Goal: Task Accomplishment & Management: Manage account settings

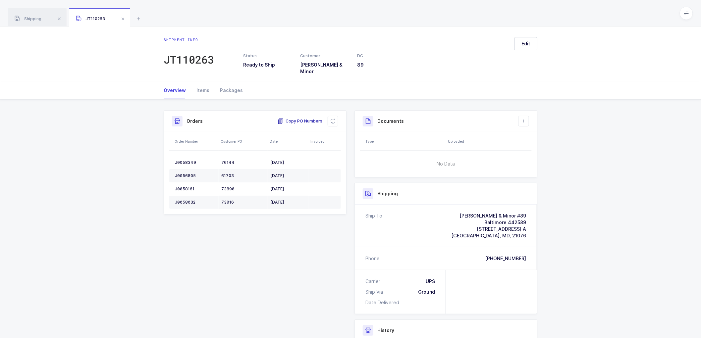
click at [299, 118] on span "Copy PO Numbers" at bounding box center [300, 121] width 45 height 7
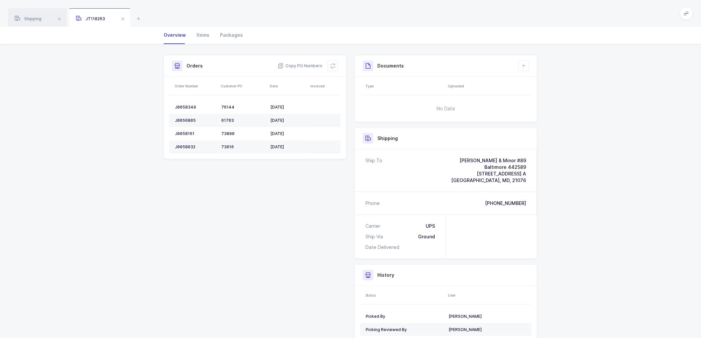
scroll to position [74, 0]
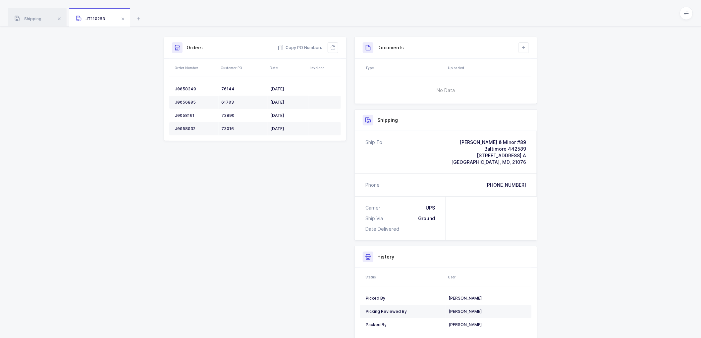
click at [133, 93] on div "Shipment Info Shipment Number JT110263 Status Ready to Ship Customer [PERSON_NA…" at bounding box center [350, 200] width 701 height 348
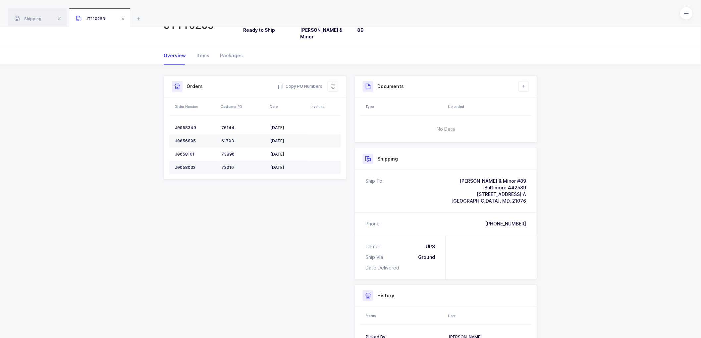
scroll to position [0, 0]
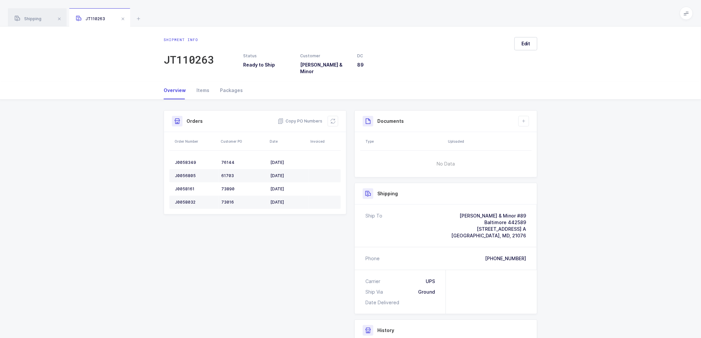
click at [567, 160] on div "Shipment Info Shipment Number JT110263 Status Ready to Ship Customer [PERSON_NA…" at bounding box center [350, 274] width 701 height 348
click at [182, 160] on div "J0058349" at bounding box center [195, 162] width 41 height 5
copy div "J0058349"
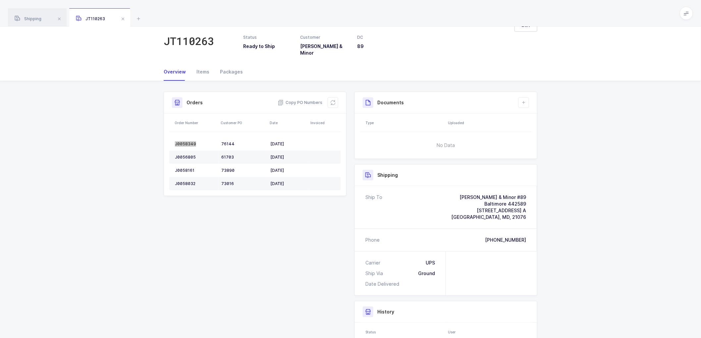
scroll to position [37, 0]
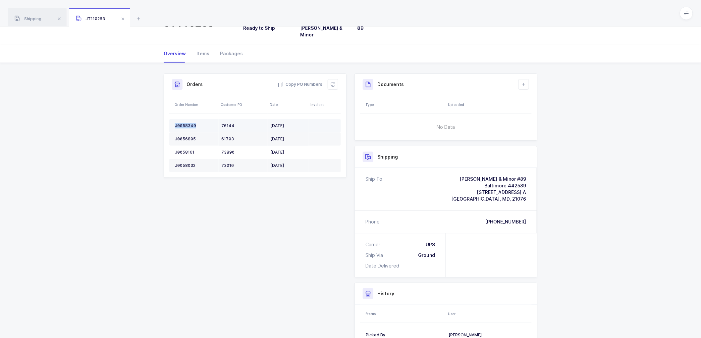
click at [179, 123] on div "J0058349" at bounding box center [195, 125] width 41 height 5
click at [178, 123] on div "J0058349" at bounding box center [195, 125] width 41 height 5
copy div "J0058349"
click at [187, 136] on div "J0056805" at bounding box center [195, 138] width 41 height 5
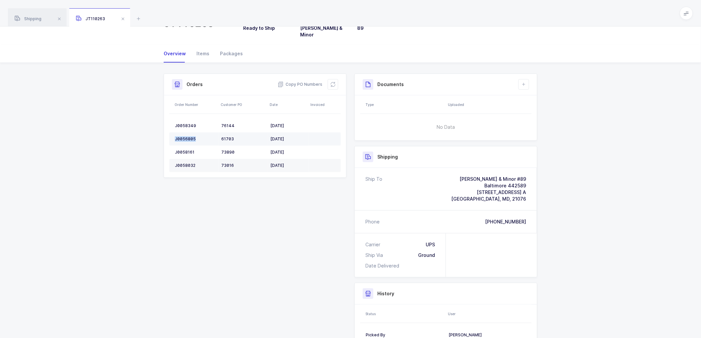
click at [188, 136] on div "J0056805" at bounding box center [195, 138] width 41 height 5
copy div "J0056805"
click at [186, 150] on div "J0058161" at bounding box center [195, 152] width 41 height 5
copy div "J0058161"
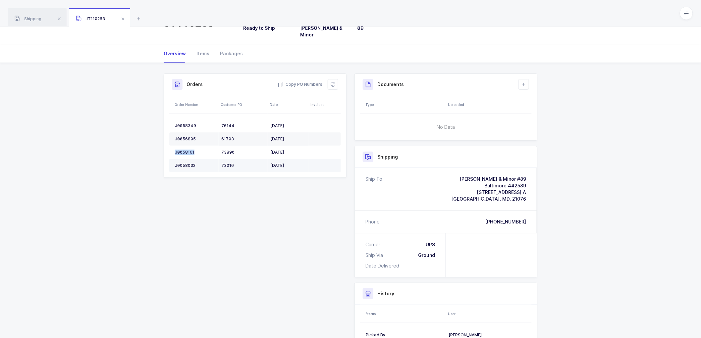
click at [185, 163] on div "J0058032" at bounding box center [195, 165] width 41 height 5
copy div "J0058032"
drag, startPoint x: 335, startPoint y: 79, endPoint x: 372, endPoint y: 78, distance: 37.4
click at [336, 79] on button at bounding box center [333, 84] width 11 height 11
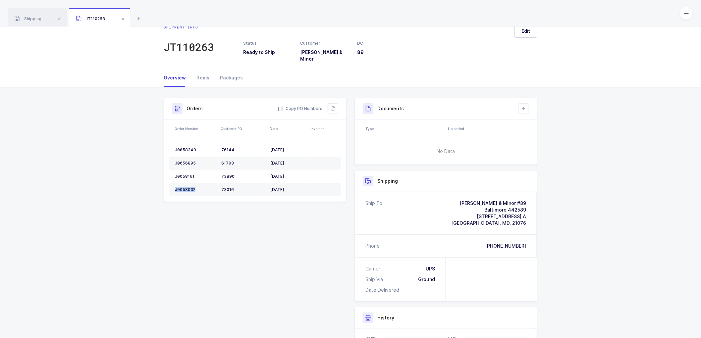
scroll to position [0, 0]
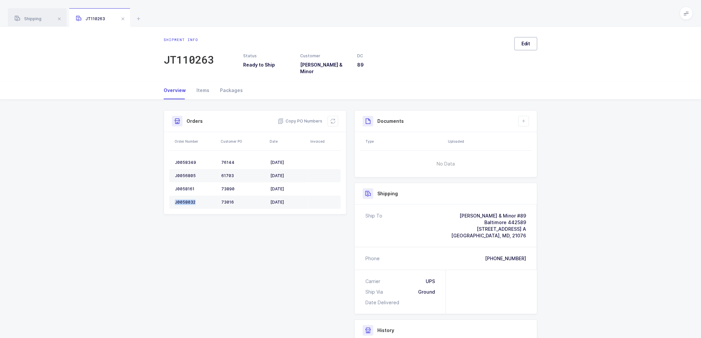
click at [528, 44] on span "Edit" at bounding box center [525, 43] width 9 height 7
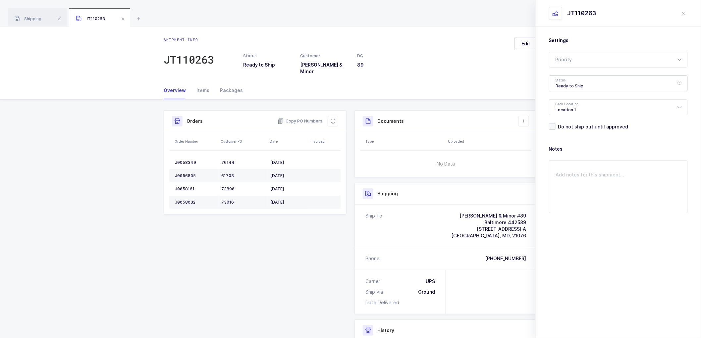
click at [563, 81] on div "Ready to Ship" at bounding box center [618, 84] width 139 height 16
click at [571, 123] on span "Scheduled to Ship" at bounding box center [577, 124] width 42 height 6
type input "Scheduled to Ship"
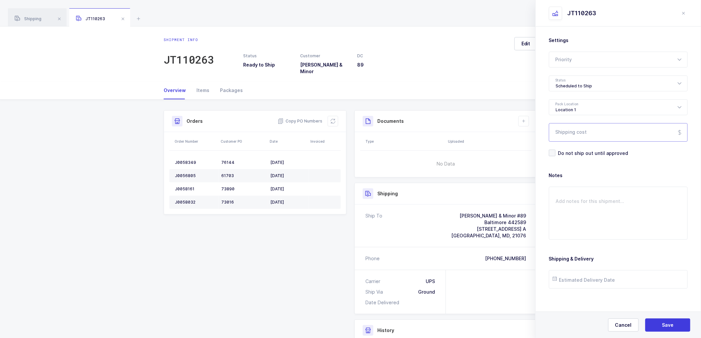
click at [574, 135] on input "Shipping cost" at bounding box center [618, 132] width 139 height 19
drag, startPoint x: 496, startPoint y: 80, endPoint x: 502, endPoint y: 94, distance: 15.4
click at [496, 81] on div "Overview Items Packages" at bounding box center [351, 90] width 374 height 18
click at [672, 329] on button "Save" at bounding box center [667, 325] width 45 height 13
click at [656, 321] on button "Save" at bounding box center [667, 325] width 45 height 13
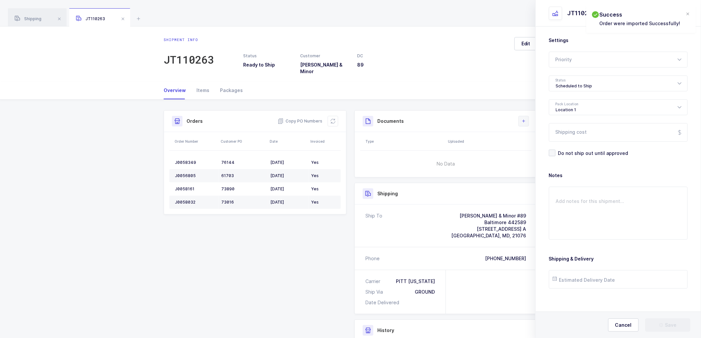
click at [520, 116] on button at bounding box center [523, 121] width 11 height 11
click at [538, 134] on li "Create Document" at bounding box center [545, 135] width 49 height 11
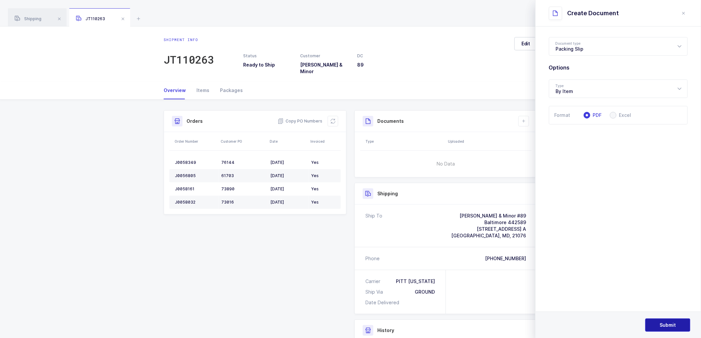
click at [667, 323] on span "Submit" at bounding box center [668, 325] width 16 height 7
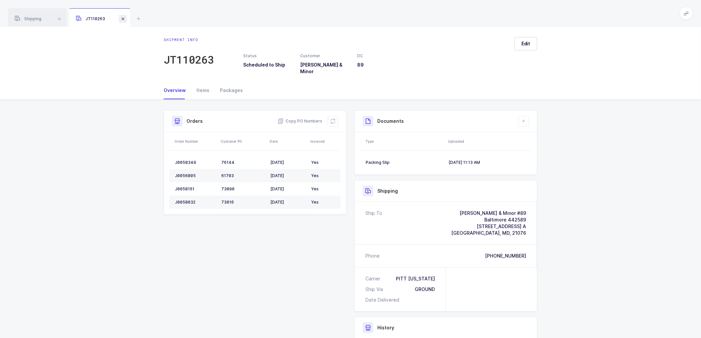
click at [124, 19] on span at bounding box center [123, 19] width 8 height 8
